Goal: Task Accomplishment & Management: Use online tool/utility

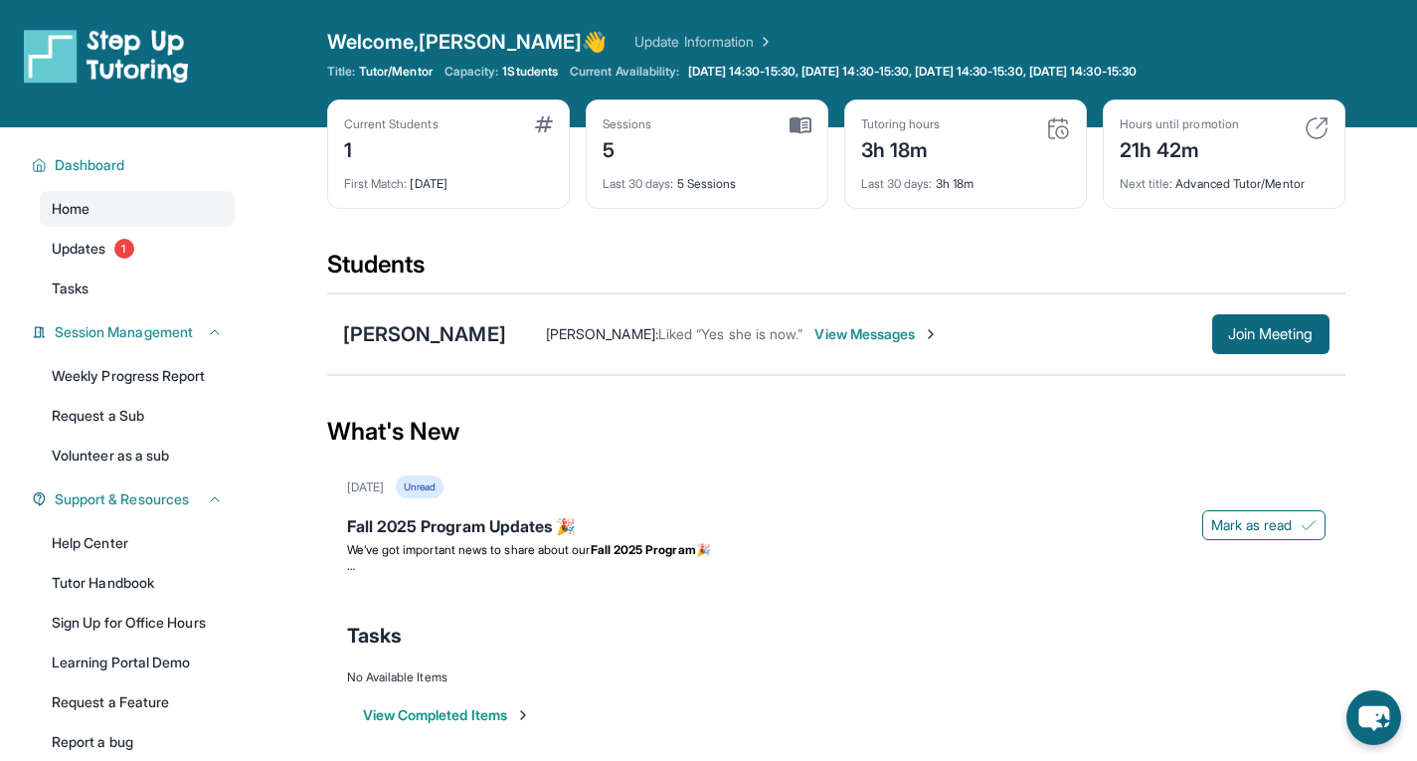
click at [895, 336] on span "View Messages" at bounding box center [876, 334] width 124 height 20
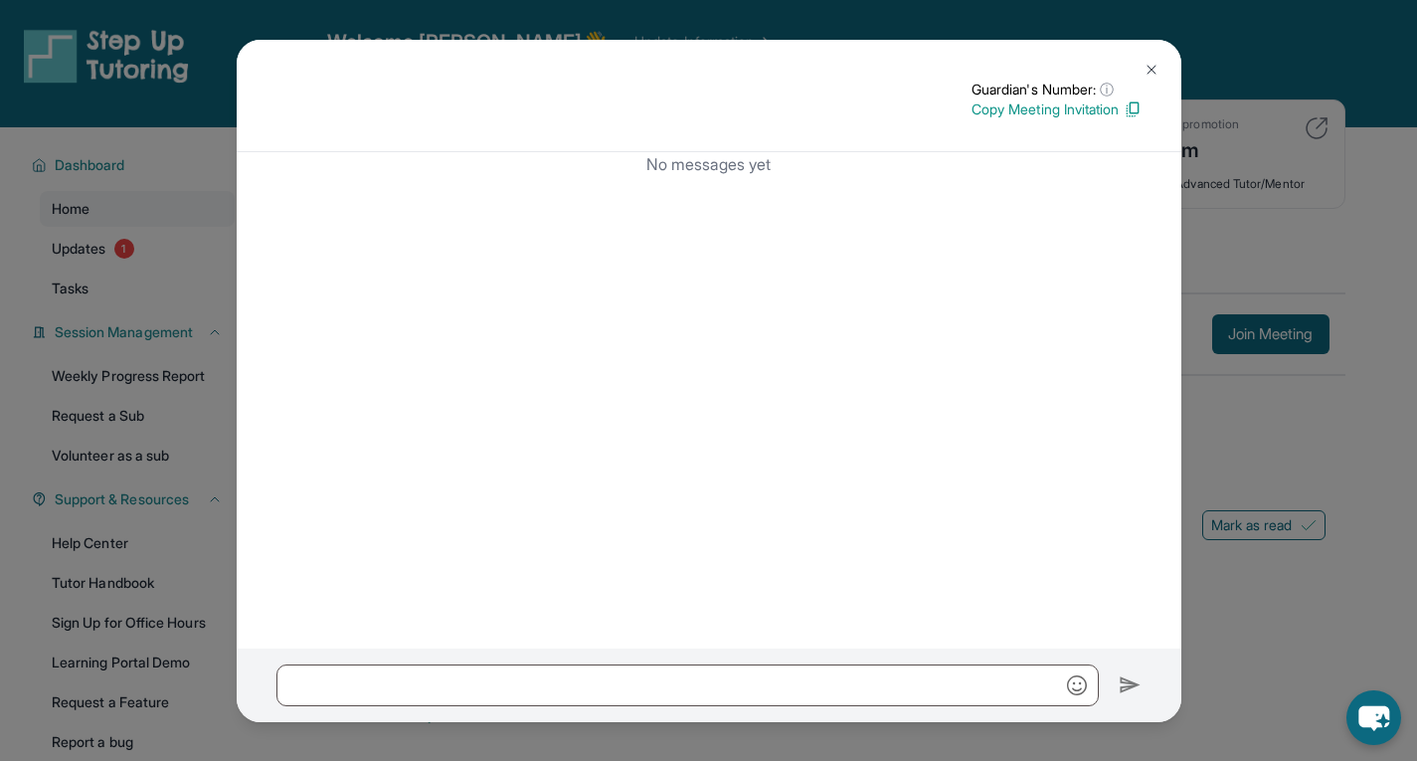
click at [1150, 74] on img at bounding box center [1152, 70] width 16 height 16
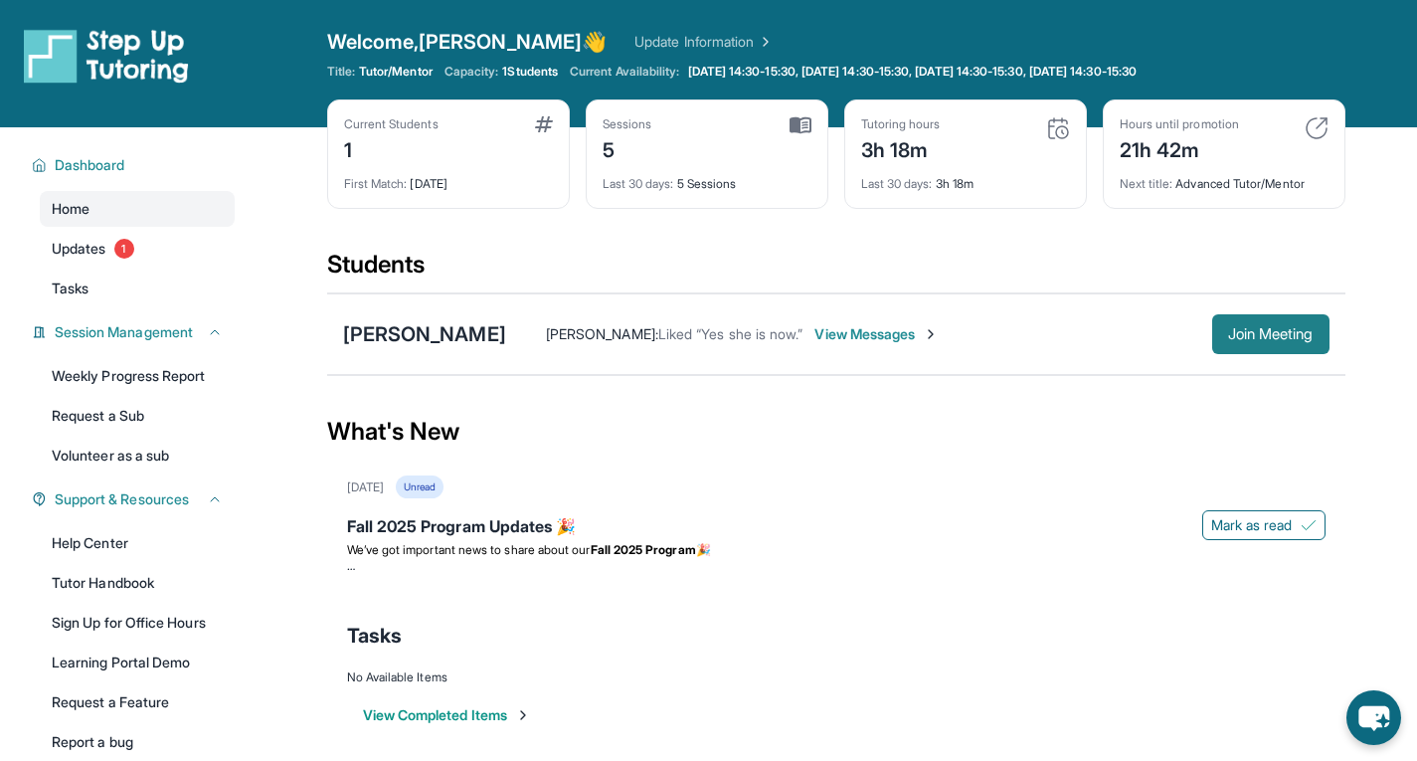
click at [1269, 349] on button "Join Meeting" at bounding box center [1270, 334] width 117 height 40
click at [1284, 340] on span "Join Meeting" at bounding box center [1271, 334] width 86 height 12
